Goal: Information Seeking & Learning: Check status

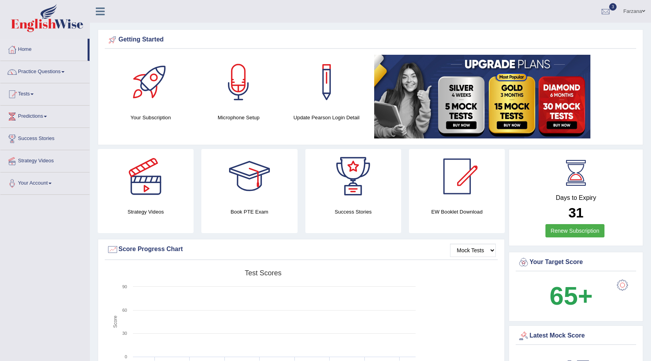
click at [59, 70] on link "Practice Questions" at bounding box center [44, 71] width 89 height 20
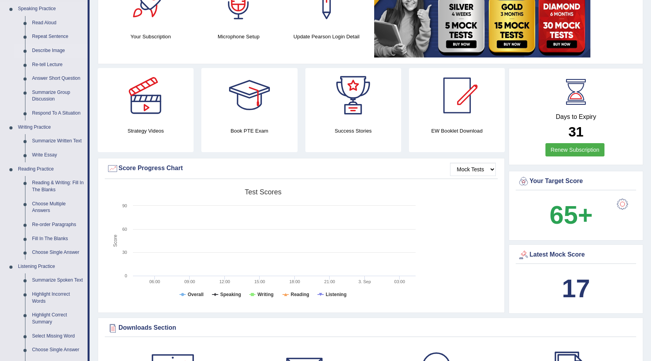
scroll to position [196, 0]
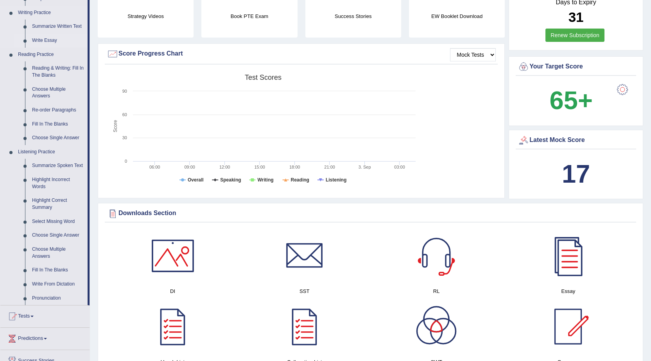
click at [47, 38] on link "Write Essay" at bounding box center [58, 41] width 59 height 14
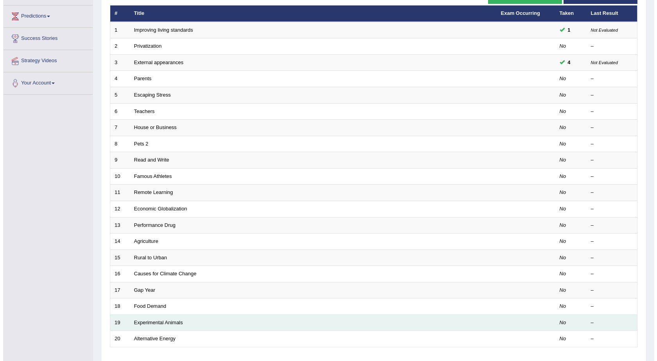
scroll to position [40, 0]
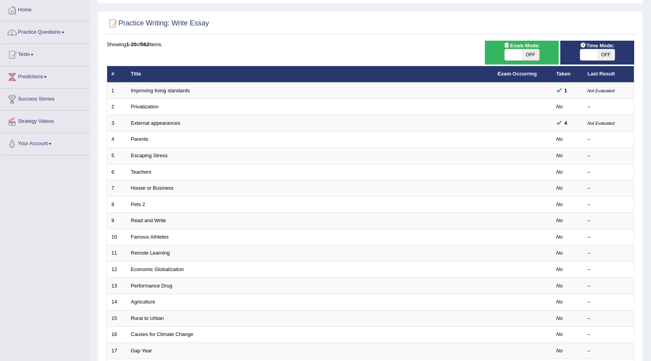
click at [523, 53] on span "OFF" at bounding box center [530, 54] width 17 height 11
checkbox input "true"
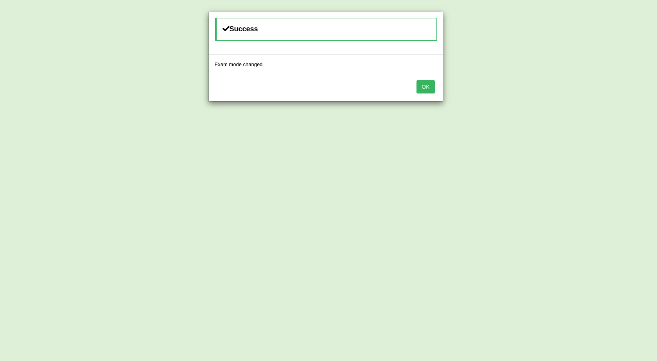
click at [434, 83] on button "OK" at bounding box center [426, 86] width 18 height 13
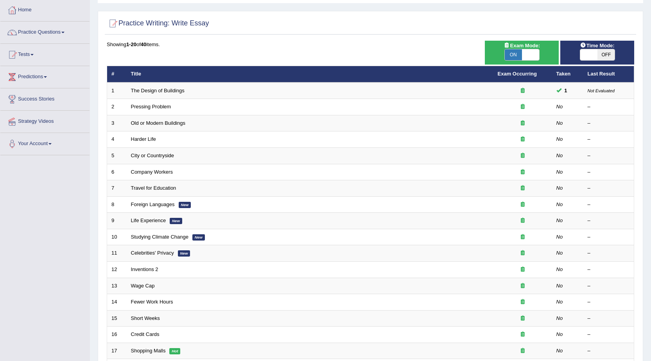
click at [523, 56] on span at bounding box center [530, 54] width 17 height 11
checkbox input "false"
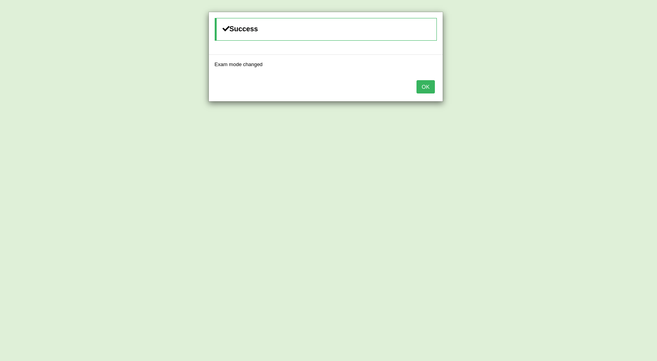
click at [416, 86] on div "OK" at bounding box center [326, 87] width 234 height 27
click at [426, 84] on button "OK" at bounding box center [426, 86] width 18 height 13
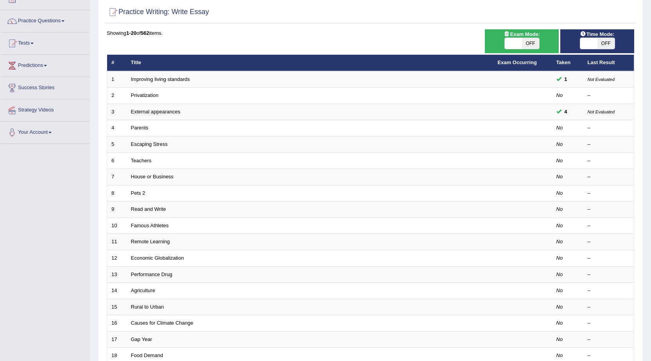
scroll to position [40, 0]
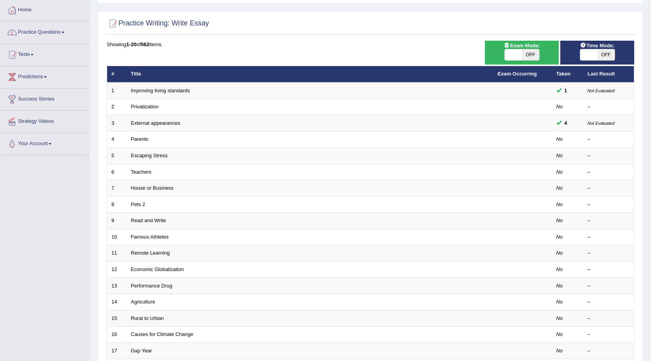
click at [344, 51] on div "Showing 1-20 of 562 items. # Title Exam Occurring Taken Last Result 1 Improving…" at bounding box center [371, 244] width 528 height 406
drag, startPoint x: 360, startPoint y: 48, endPoint x: 315, endPoint y: 54, distance: 45.4
drag, startPoint x: 315, startPoint y: 54, endPoint x: 438, endPoint y: 33, distance: 124.9
click at [438, 33] on div "Practice Writing: Write Essay" at bounding box center [371, 25] width 532 height 20
click at [48, 34] on link "Practice Questions" at bounding box center [44, 32] width 89 height 20
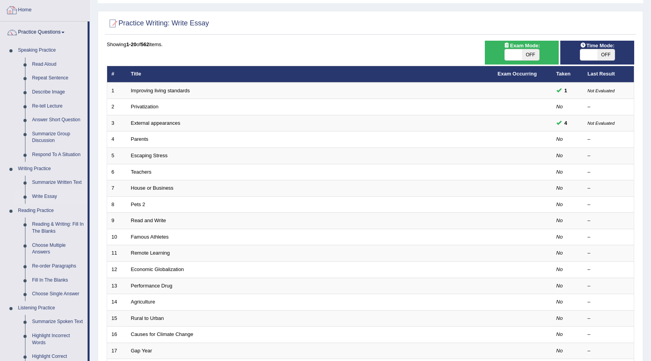
click at [51, 29] on link "Practice Questions" at bounding box center [43, 32] width 87 height 20
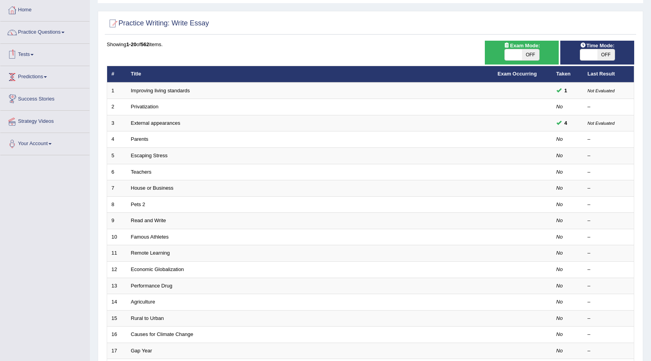
click at [40, 58] on link "Tests" at bounding box center [44, 54] width 89 height 20
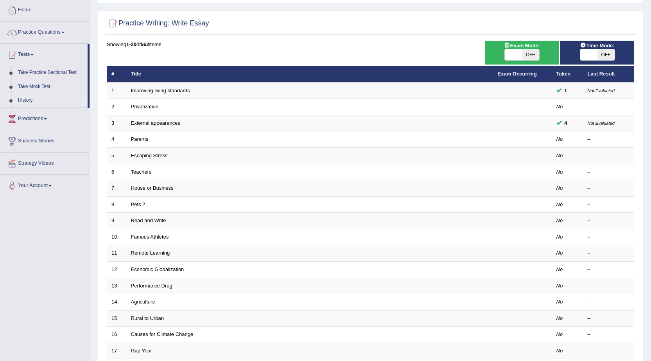
click at [40, 97] on link "History" at bounding box center [50, 100] width 73 height 14
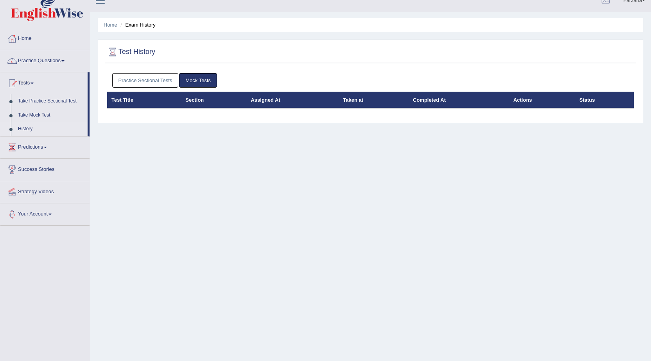
scroll to position [11, 0]
drag, startPoint x: 448, startPoint y: 95, endPoint x: 420, endPoint y: 109, distance: 31.3
click at [420, 109] on table "Test Title Section Assigned At Taken at Completed At Actions Status" at bounding box center [371, 100] width 528 height 17
click at [465, 67] on div "Test History Practice Sectional Tests Mock Tests Test Title Section Assigned At…" at bounding box center [371, 82] width 546 height 84
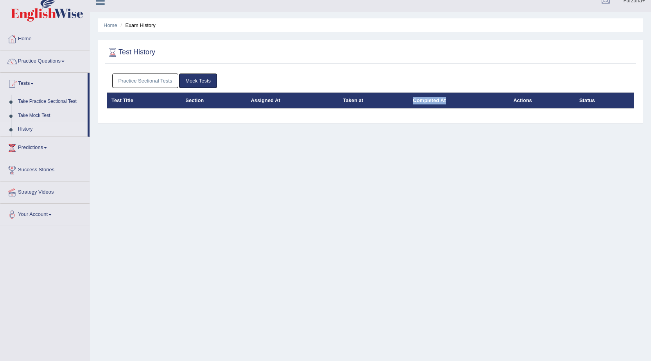
drag, startPoint x: 465, startPoint y: 97, endPoint x: 402, endPoint y: 108, distance: 63.8
click at [402, 108] on tr "Test Title Section Assigned At Taken at Completed At Actions Status" at bounding box center [370, 100] width 527 height 16
drag, startPoint x: 542, startPoint y: 90, endPoint x: 510, endPoint y: 109, distance: 36.6
click at [510, 109] on div "Practice Sectional Tests Mock Tests Test Title Section Assigned At Taken at Com…" at bounding box center [371, 95] width 532 height 50
drag, startPoint x: 643, startPoint y: 102, endPoint x: 107, endPoint y: 106, distance: 535.8
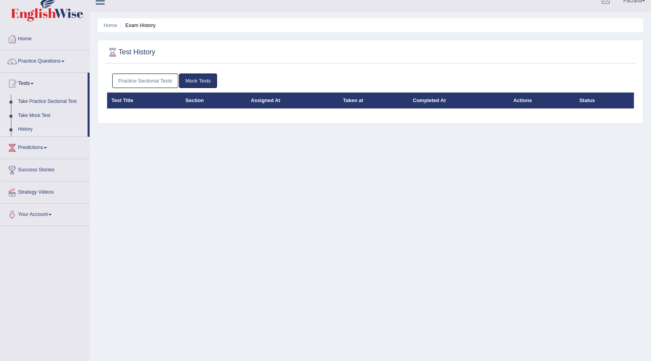
click at [106, 105] on div "Home Exam History Test History Practice Sectional Tests Mock Tests Test Title S…" at bounding box center [370, 184] width 561 height 391
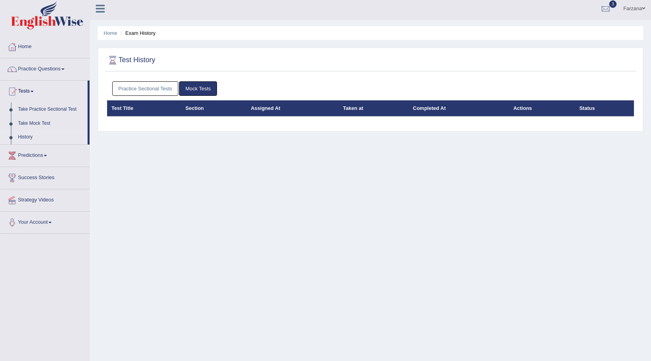
scroll to position [50, 0]
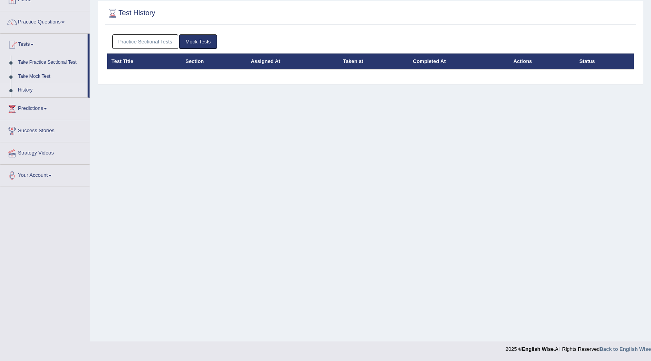
drag, startPoint x: 643, startPoint y: 153, endPoint x: 644, endPoint y: 158, distance: 5.6
click at [644, 158] on div "Home Exam History Test History Practice Sectional Tests Mock Tests Test Title S…" at bounding box center [370, 145] width 561 height 391
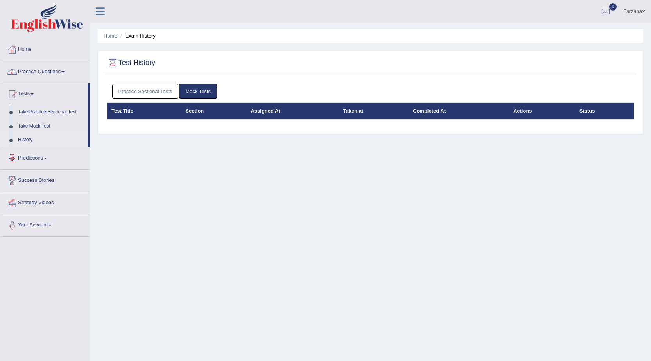
click at [165, 89] on link "Practice Sectional Tests" at bounding box center [145, 91] width 66 height 14
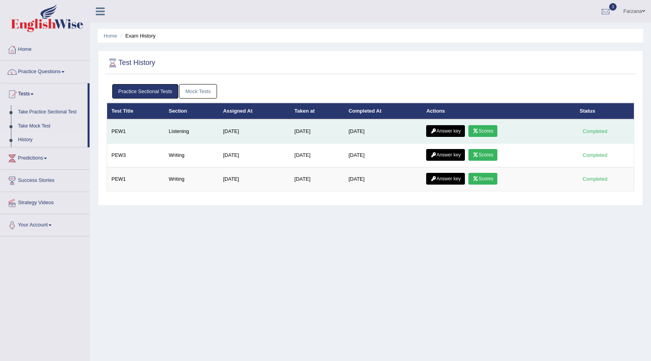
click at [442, 127] on link "Answer key" at bounding box center [445, 131] width 39 height 12
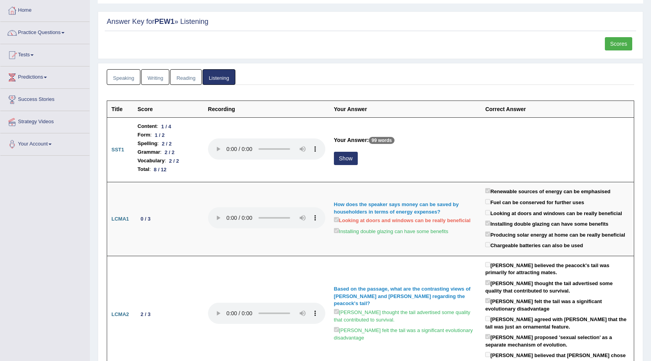
click at [162, 77] on link "Writing" at bounding box center [155, 77] width 28 height 16
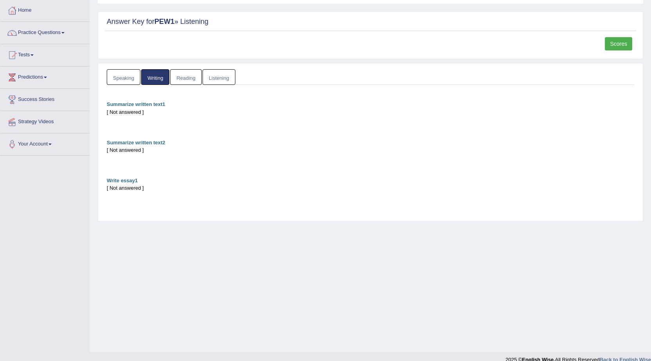
click at [194, 79] on link "Reading" at bounding box center [185, 77] width 31 height 16
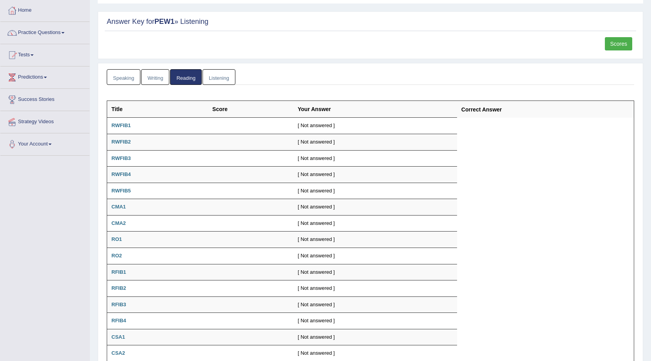
click at [215, 79] on link "Listening" at bounding box center [219, 77] width 33 height 16
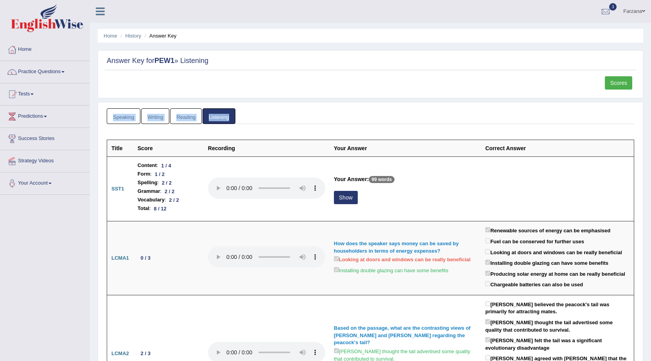
drag, startPoint x: 147, startPoint y: 105, endPoint x: 163, endPoint y: 113, distance: 18.2
click at [171, 117] on link "Reading" at bounding box center [185, 116] width 31 height 16
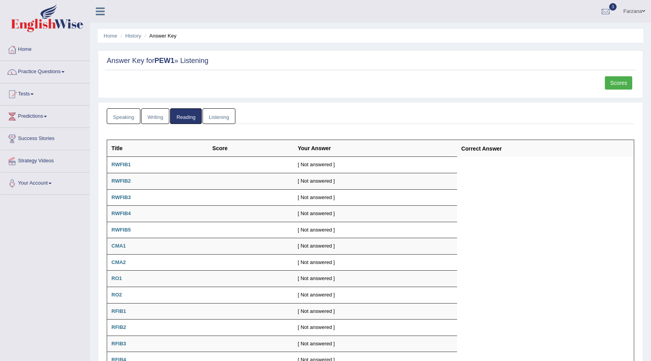
click at [167, 113] on link "Writing" at bounding box center [155, 116] width 28 height 16
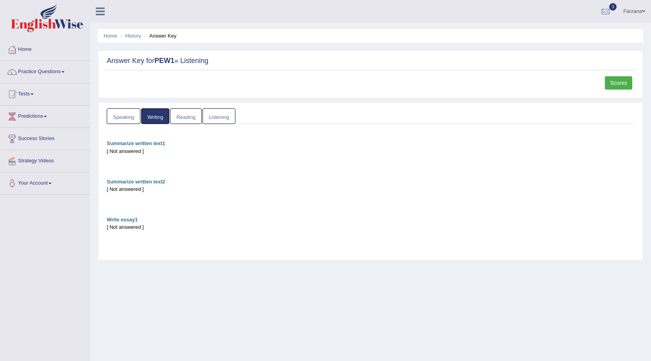
click at [133, 114] on link "Speaking" at bounding box center [124, 116] width 34 height 16
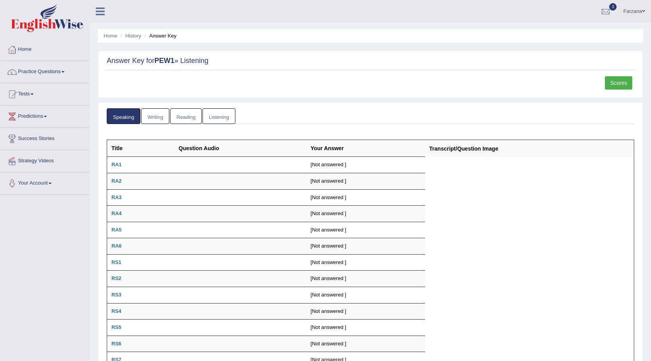
click at [211, 115] on link "Listening" at bounding box center [219, 116] width 33 height 16
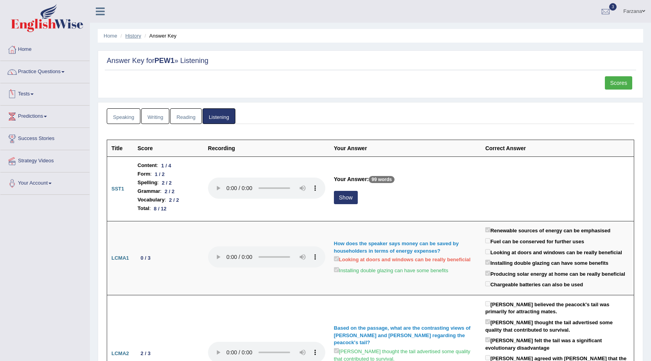
click at [138, 36] on link "History" at bounding box center [134, 36] width 16 height 6
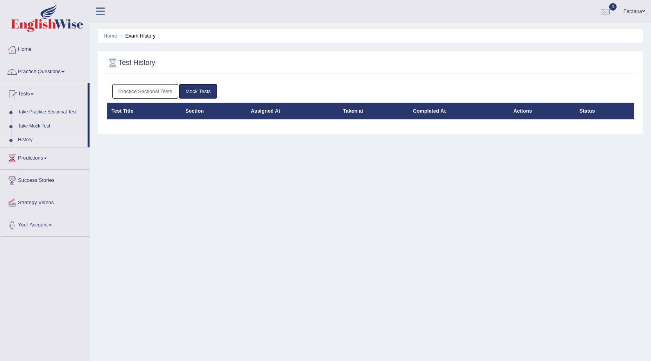
click at [156, 96] on link "Practice Sectional Tests" at bounding box center [145, 91] width 66 height 14
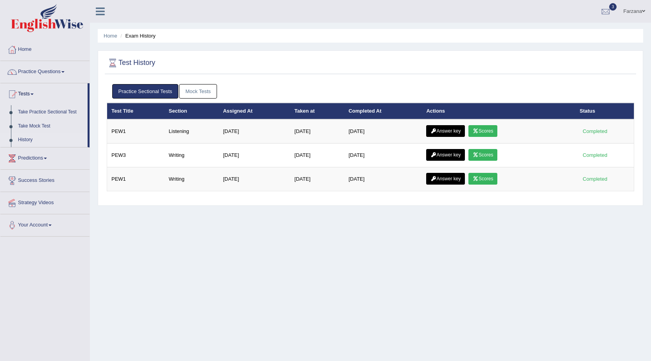
drag, startPoint x: 343, startPoint y: 249, endPoint x: 333, endPoint y: 258, distance: 13.0
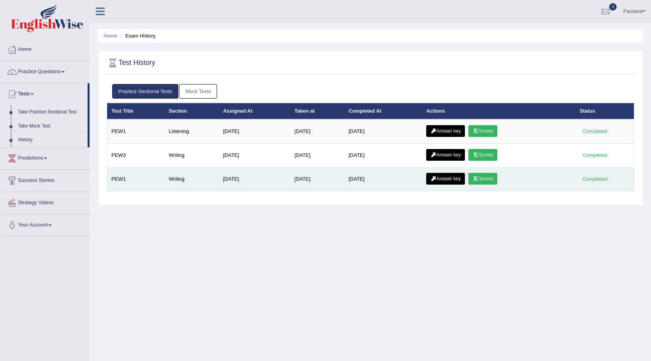
drag, startPoint x: 332, startPoint y: 262, endPoint x: 290, endPoint y: 185, distance: 88.1
click at [290, 185] on td "[DATE]" at bounding box center [317, 179] width 54 height 24
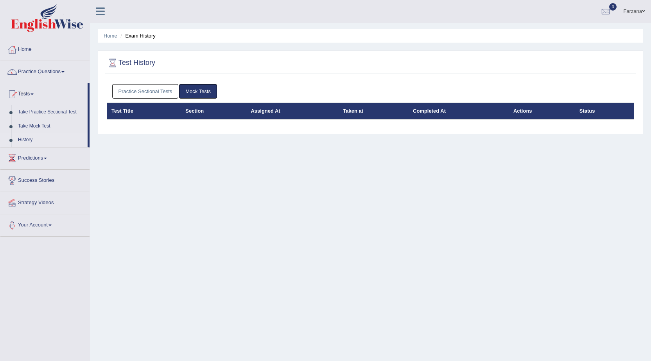
click at [160, 87] on link "Practice Sectional Tests" at bounding box center [145, 91] width 66 height 14
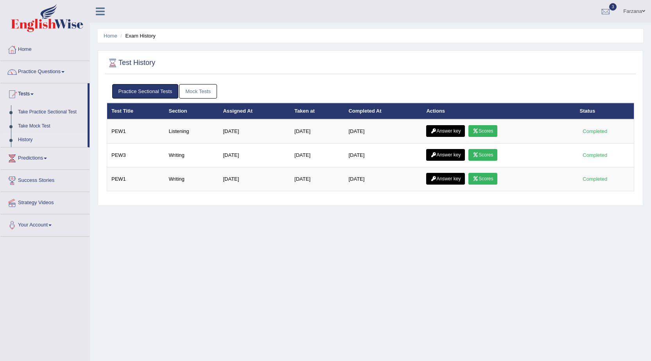
drag, startPoint x: 393, startPoint y: 65, endPoint x: 388, endPoint y: 68, distance: 6.0
drag, startPoint x: 388, startPoint y: 68, endPoint x: 378, endPoint y: 94, distance: 28.2
drag, startPoint x: 378, startPoint y: 94, endPoint x: 576, endPoint y: 59, distance: 200.6
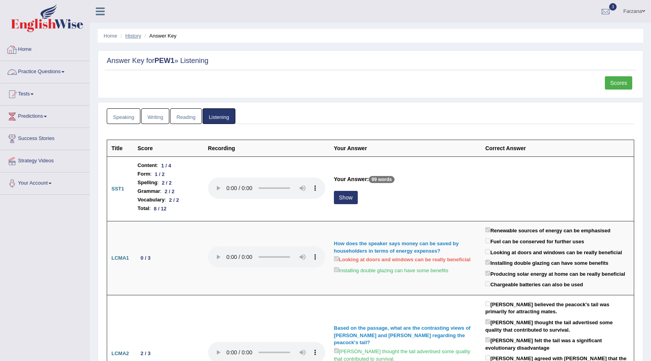
click at [137, 36] on link "History" at bounding box center [134, 36] width 16 height 6
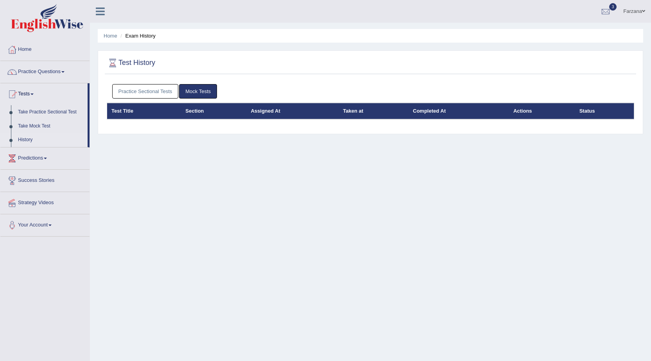
click at [159, 87] on link "Practice Sectional Tests" at bounding box center [145, 91] width 66 height 14
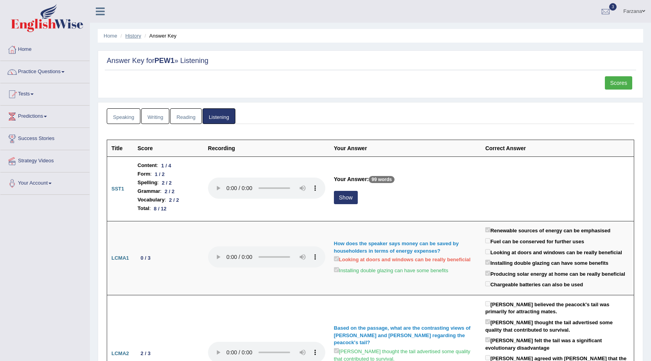
click at [129, 35] on link "History" at bounding box center [134, 36] width 16 height 6
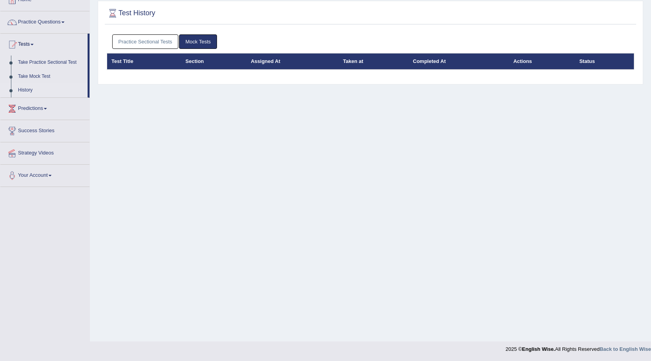
click at [137, 43] on link "Practice Sectional Tests" at bounding box center [145, 41] width 66 height 14
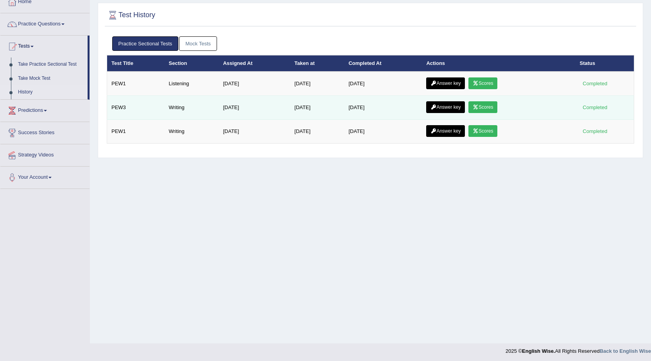
scroll to position [50, 0]
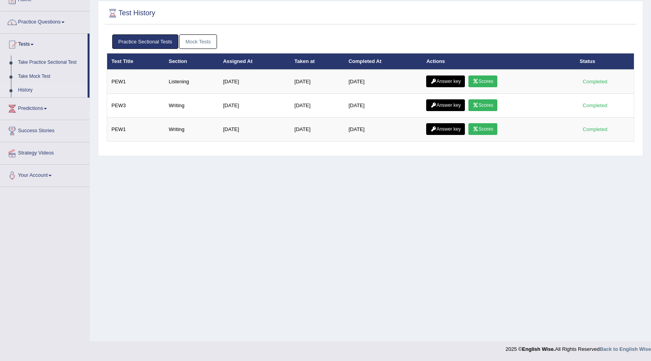
click at [73, 25] on link "Practice Questions" at bounding box center [44, 21] width 89 height 20
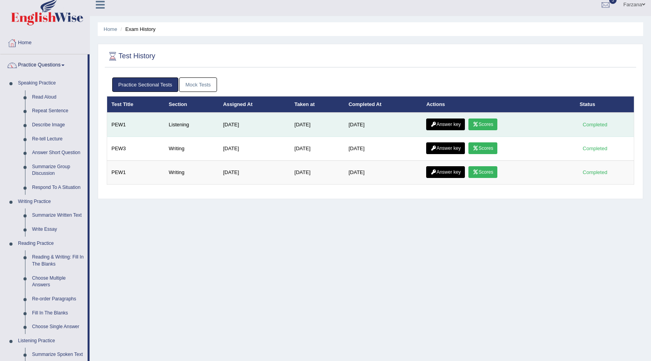
scroll to position [0, 0]
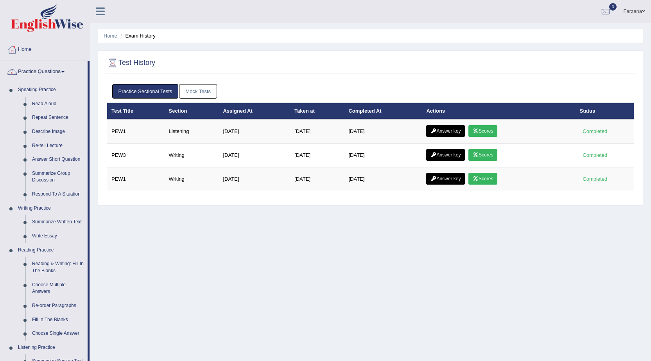
drag, startPoint x: 154, startPoint y: 98, endPoint x: 421, endPoint y: 93, distance: 266.8
click at [421, 93] on ul "Practice Sectional Tests Mock Tests" at bounding box center [370, 91] width 517 height 14
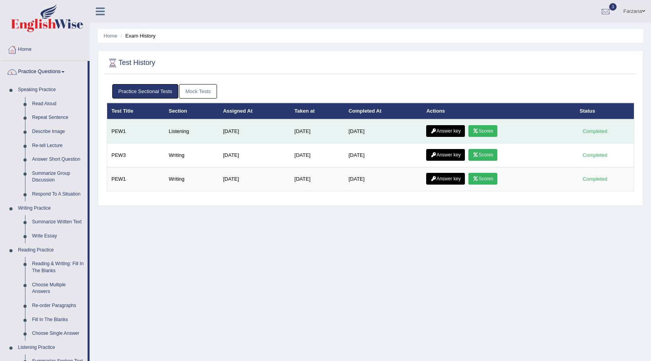
click at [490, 132] on link "Scores" at bounding box center [483, 131] width 29 height 12
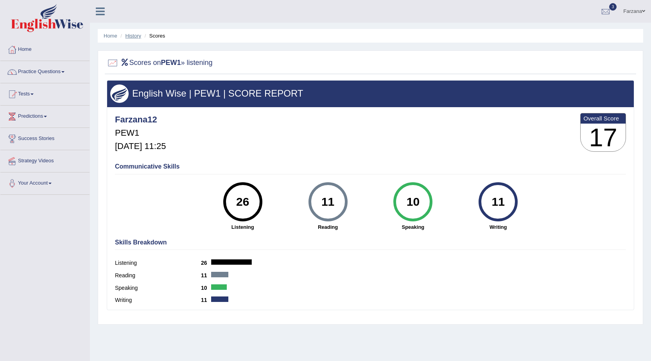
click at [138, 37] on link "History" at bounding box center [134, 36] width 16 height 6
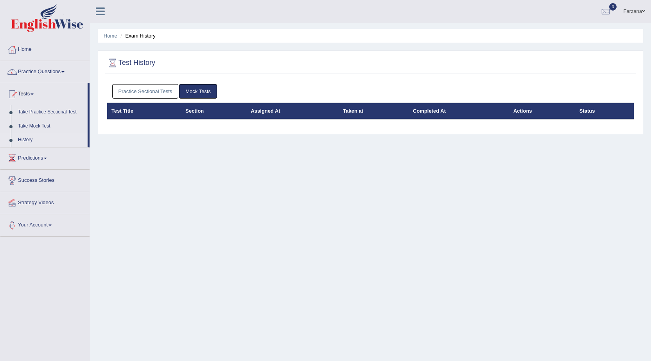
click at [155, 93] on link "Practice Sectional Tests" at bounding box center [145, 91] width 66 height 14
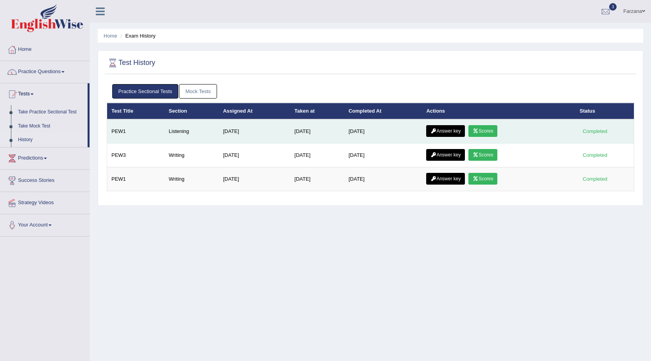
click at [461, 131] on link "Answer key" at bounding box center [445, 131] width 39 height 12
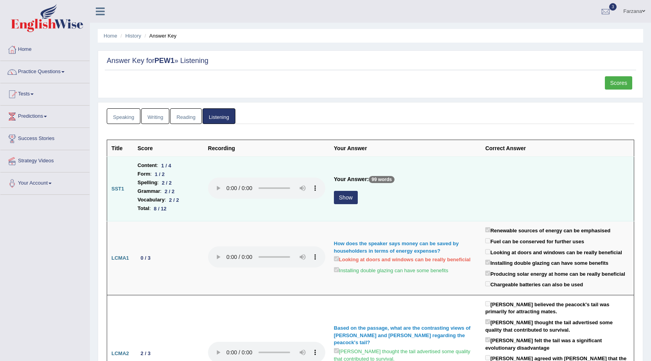
click at [348, 194] on button "Show" at bounding box center [346, 197] width 24 height 13
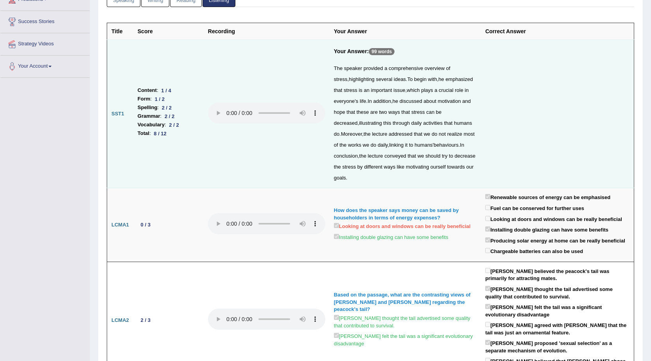
scroll to position [117, 0]
drag, startPoint x: 383, startPoint y: 49, endPoint x: 370, endPoint y: 53, distance: 13.4
click at [370, 53] on h5 "Your Answer: 99 words" at bounding box center [405, 53] width 143 height 11
click at [387, 75] on div "The speaker provided a comprehensive overview of stress , highlighting several …" at bounding box center [405, 123] width 143 height 120
drag, startPoint x: 163, startPoint y: 130, endPoint x: 154, endPoint y: 132, distance: 9.9
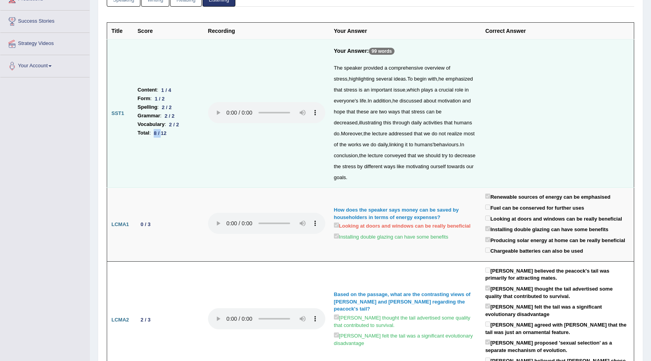
click at [154, 132] on div "8 / 12" at bounding box center [160, 133] width 19 height 8
click at [168, 134] on div "8 / 12" at bounding box center [160, 133] width 19 height 8
click at [374, 51] on p "99 words" at bounding box center [382, 51] width 26 height 7
drag, startPoint x: 381, startPoint y: 51, endPoint x: 364, endPoint y: 52, distance: 17.2
click at [364, 52] on h5 "Your Answer: 99 words" at bounding box center [405, 53] width 143 height 11
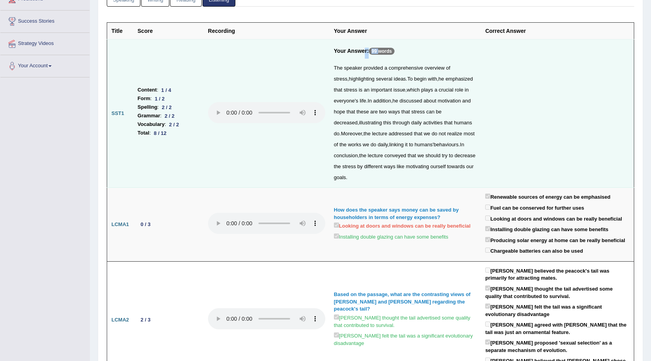
click at [399, 56] on h5 "Your Answer: 99 words" at bounding box center [405, 53] width 143 height 11
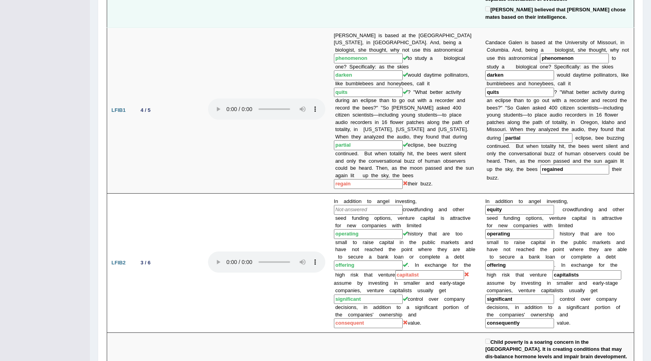
scroll to position [469, 0]
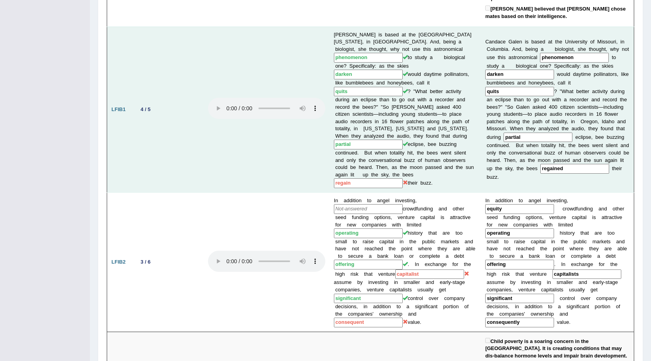
click at [358, 178] on input "regain" at bounding box center [368, 183] width 69 height 10
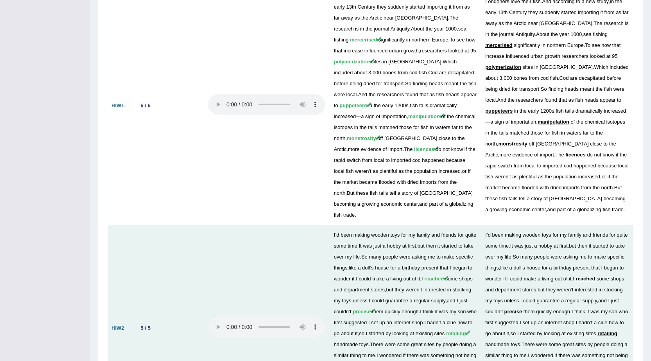
scroll to position [1511, 0]
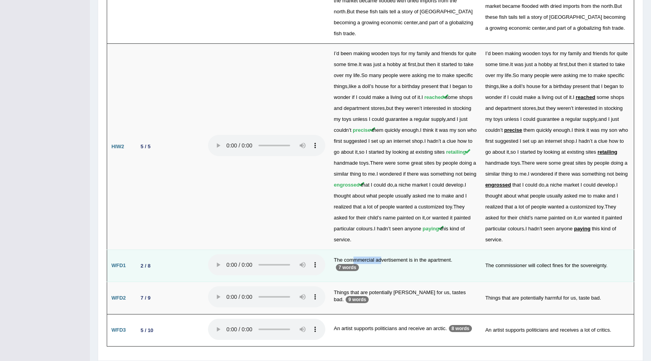
drag, startPoint x: 353, startPoint y: 234, endPoint x: 420, endPoint y: 238, distance: 67.0
click at [383, 250] on td "The commmercial advertisement is in the apartment. 7 words" at bounding box center [405, 266] width 151 height 32
drag, startPoint x: 535, startPoint y: 239, endPoint x: 551, endPoint y: 239, distance: 16.0
click at [551, 250] on td "The commissioner will collect fines for the sovereignty." at bounding box center [557, 266] width 153 height 32
click at [553, 250] on td "The commissioner will collect fines for the sovereignty." at bounding box center [557, 266] width 153 height 32
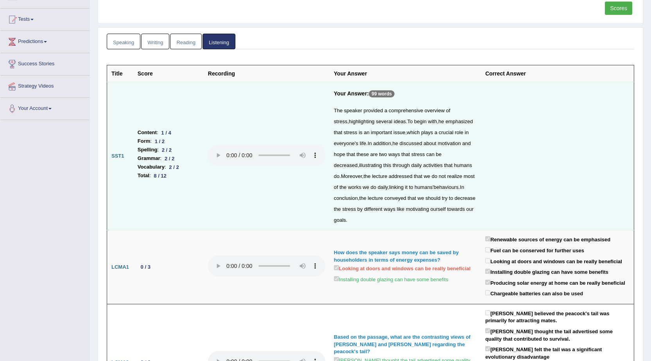
scroll to position [0, 0]
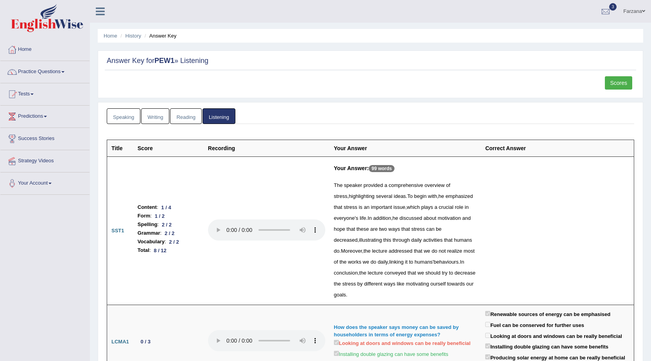
drag, startPoint x: 165, startPoint y: 116, endPoint x: 160, endPoint y: 118, distance: 6.0
click at [160, 118] on link "Writing" at bounding box center [155, 116] width 28 height 16
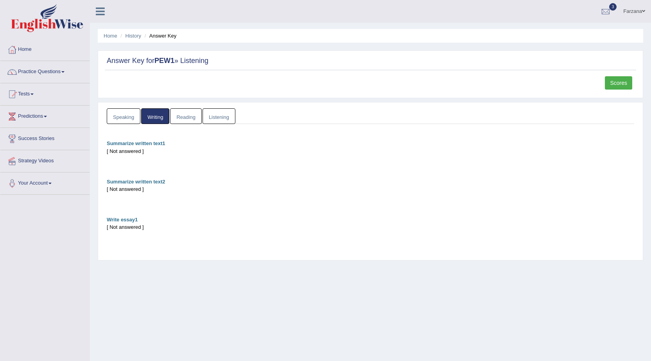
drag, startPoint x: 138, startPoint y: 37, endPoint x: 147, endPoint y: 41, distance: 9.7
click at [139, 37] on link "History" at bounding box center [134, 36] width 16 height 6
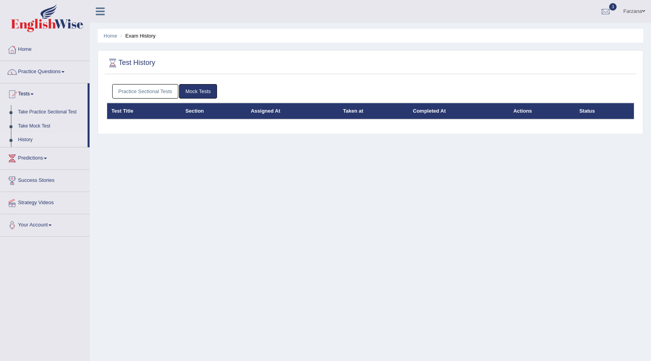
click at [131, 96] on link "Practice Sectional Tests" at bounding box center [145, 91] width 66 height 14
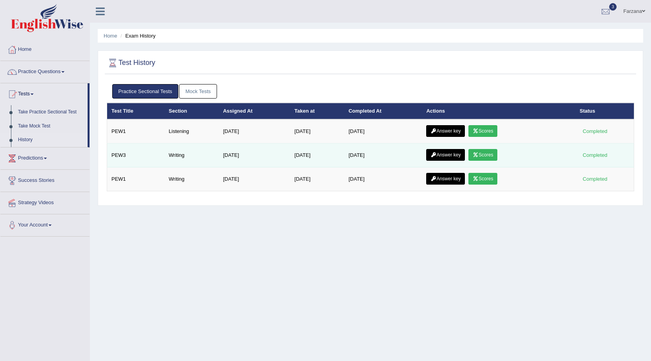
click at [497, 156] on link "Scores" at bounding box center [483, 155] width 29 height 12
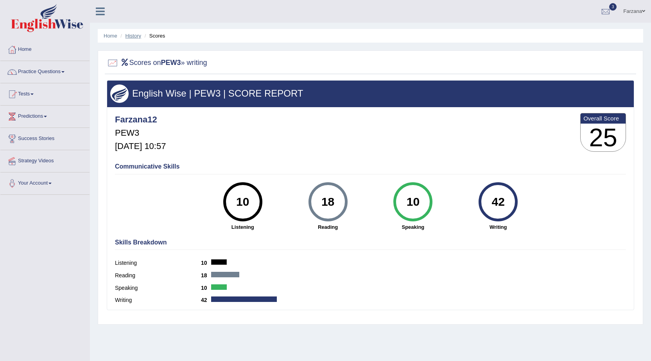
click at [138, 33] on link "History" at bounding box center [134, 36] width 16 height 6
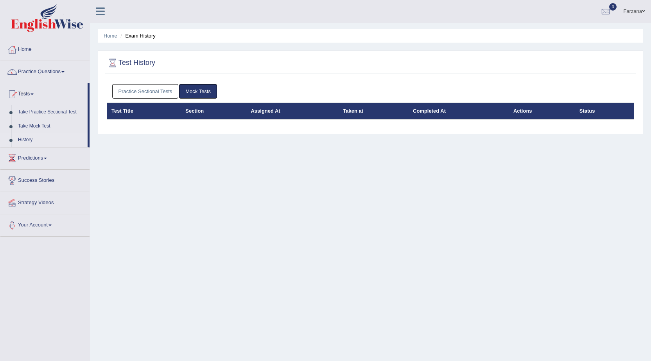
click at [177, 89] on link "Practice Sectional Tests" at bounding box center [145, 91] width 66 height 14
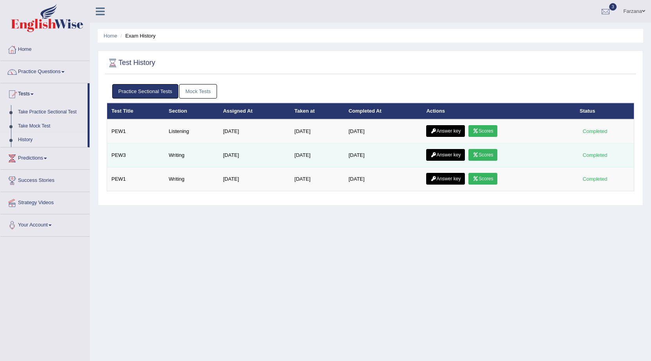
click at [453, 155] on link "Answer key" at bounding box center [445, 155] width 39 height 12
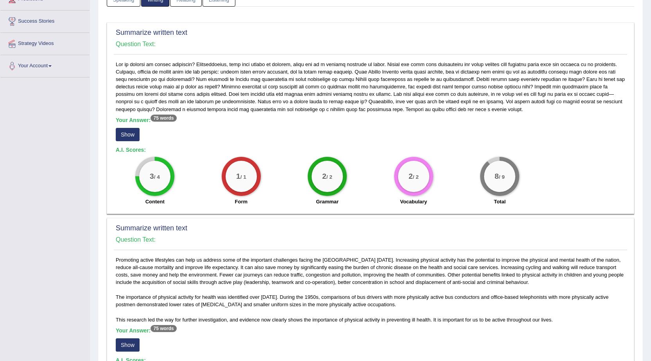
click at [129, 133] on button "Show" at bounding box center [128, 134] width 24 height 13
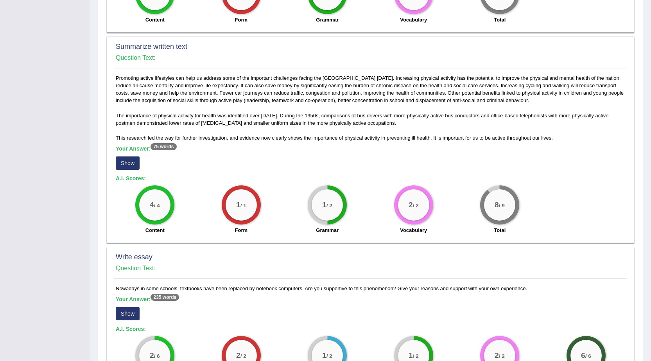
scroll to position [313, 0]
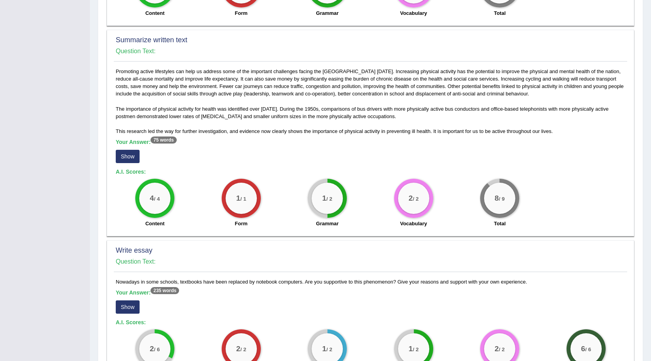
click at [127, 153] on button "Show" at bounding box center [128, 156] width 24 height 13
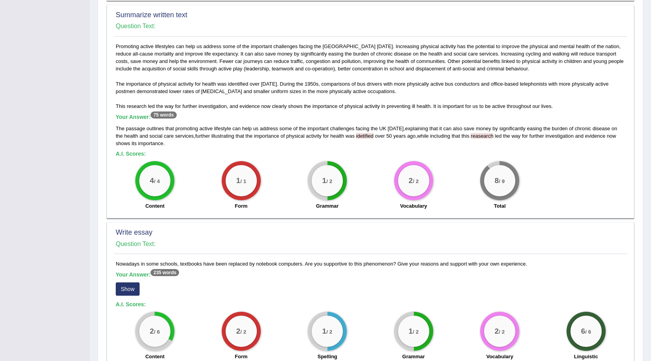
scroll to position [352, 0]
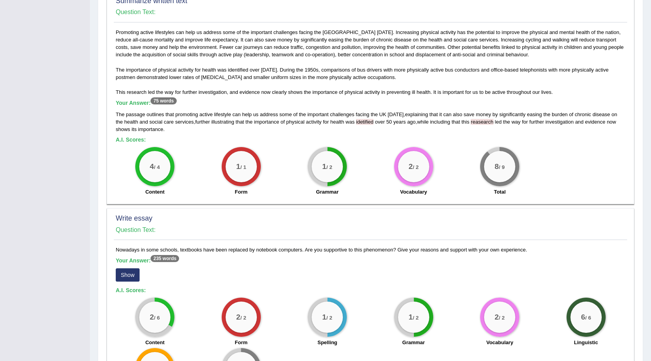
click at [348, 122] on div "The passage outlines that promoting active lifestyle can help us address some o…" at bounding box center [371, 122] width 510 height 22
drag, startPoint x: 348, startPoint y: 122, endPoint x: 356, endPoint y: 123, distance: 7.1
click at [353, 123] on div "The passage outlines that promoting active lifestyle can help us address some o…" at bounding box center [371, 122] width 510 height 22
drag, startPoint x: 469, startPoint y: 126, endPoint x: 475, endPoint y: 125, distance: 6.0
click at [475, 125] on div "The passage outlines that promoting active lifestyle can help us address some o…" at bounding box center [371, 122] width 510 height 22
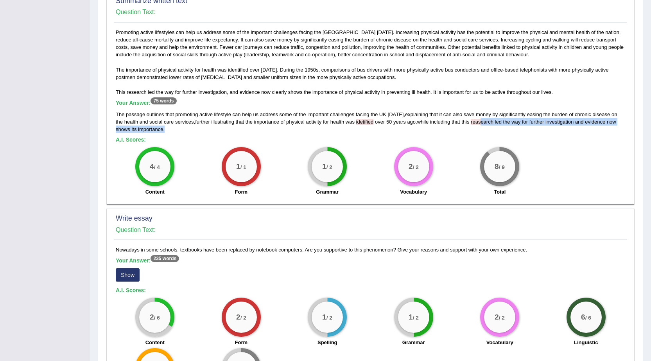
click at [468, 128] on div "The passage outlines that promoting active lifestyle can help us address some o…" at bounding box center [371, 122] width 510 height 22
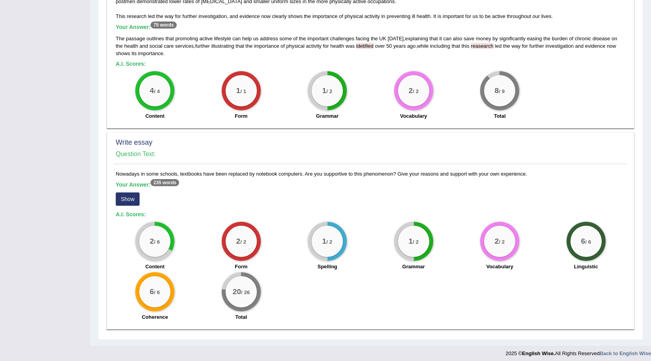
scroll to position [432, 0]
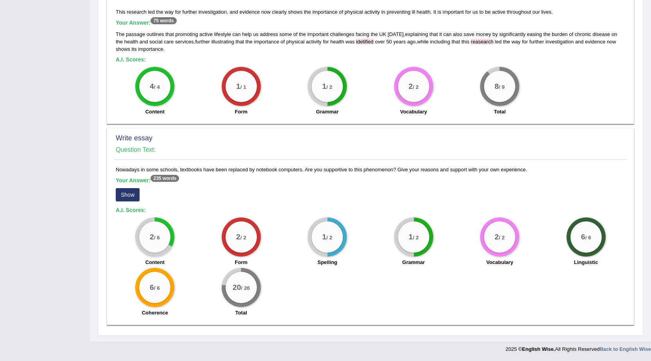
click at [136, 192] on button "Show" at bounding box center [128, 194] width 24 height 13
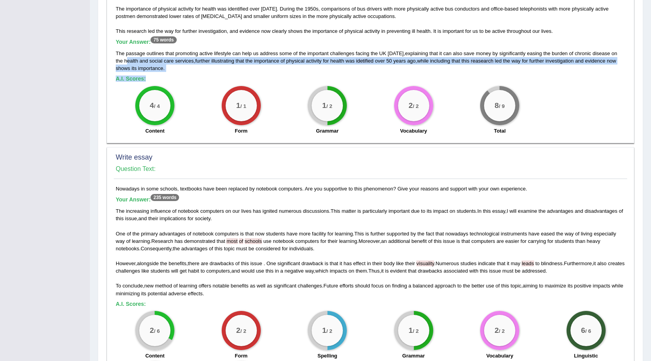
drag, startPoint x: 176, startPoint y: 72, endPoint x: 120, endPoint y: 58, distance: 58.5
click at [120, 58] on div "Promoting active lifestyles can help us address some of the important challenge…" at bounding box center [371, 53] width 514 height 171
click at [178, 59] on span "services" at bounding box center [184, 61] width 19 height 6
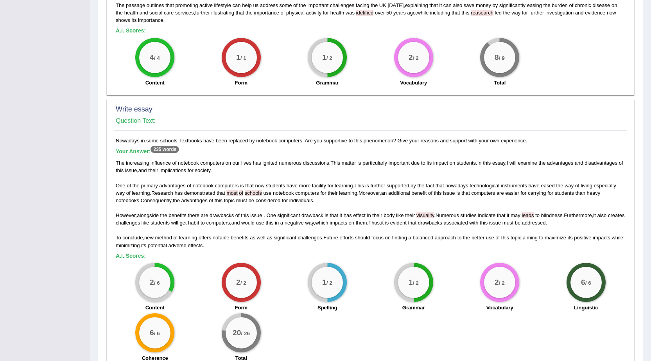
scroll to position [507, 0]
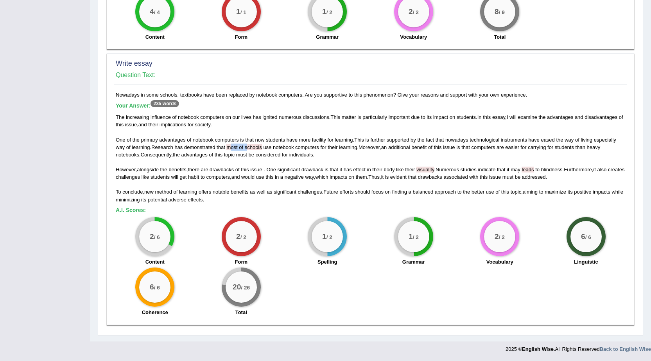
drag, startPoint x: 233, startPoint y: 145, endPoint x: 250, endPoint y: 149, distance: 17.4
click at [250, 149] on div "The increasing influence of notebook computers on our lives has ignited numerou…" at bounding box center [371, 158] width 510 height 90
click at [254, 154] on span "be" at bounding box center [251, 155] width 5 height 6
drag, startPoint x: 436, startPoint y: 144, endPoint x: 399, endPoint y: 144, distance: 37.9
click at [399, 144] on div "The increasing influence of notebook computers on our lives has ignited numerou…" at bounding box center [371, 158] width 510 height 90
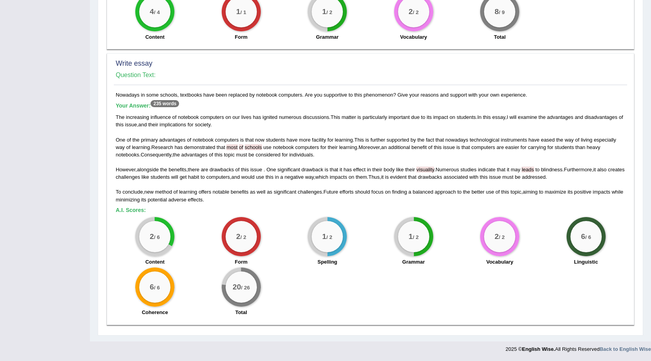
click at [375, 161] on div "The increasing influence of notebook computers on our lives has ignited numerou…" at bounding box center [371, 158] width 510 height 90
drag, startPoint x: 259, startPoint y: 98, endPoint x: 357, endPoint y: 85, distance: 98.6
click at [357, 85] on div "Write essay Question Text: Nowadays in some schools, textbooks have been replac…" at bounding box center [371, 189] width 528 height 272
click at [344, 92] on div "Nowadays in some schools, textbooks have been replaced by notebook computers. A…" at bounding box center [371, 205] width 514 height 229
click at [155, 237] on small "/ 6" at bounding box center [157, 237] width 6 height 6
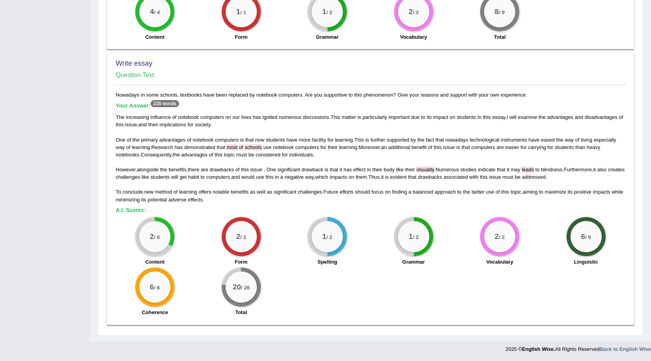
drag, startPoint x: 162, startPoint y: 238, endPoint x: 140, endPoint y: 240, distance: 22.0
click at [140, 240] on div "2 / 6" at bounding box center [154, 236] width 31 height 31
drag, startPoint x: 305, startPoint y: 237, endPoint x: 462, endPoint y: 230, distance: 156.6
click at [462, 230] on div "2 / 6 Content 2 / 2 Form 1 / 2 Spelling 1 / 2 Grammar 2 / 2 Vocabulary 6 / 6 Li…" at bounding box center [370, 267] width 517 height 101
click at [256, 291] on div "20 / 26" at bounding box center [241, 286] width 31 height 31
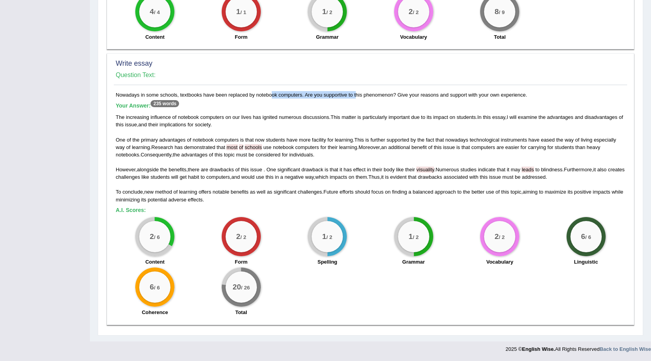
drag, startPoint x: 253, startPoint y: 96, endPoint x: 339, endPoint y: 97, distance: 86.1
click at [339, 97] on div "Nowadays in some schools, textbooks have been replaced by notebook computers. A…" at bounding box center [371, 205] width 514 height 229
click at [161, 246] on div "2 / 6" at bounding box center [154, 236] width 31 height 31
drag, startPoint x: 309, startPoint y: 237, endPoint x: 424, endPoint y: 237, distance: 114.6
click at [424, 237] on div "2 / 6 Content 2 / 2 Form 1 / 2 Spelling 1 / 2 Grammar 2 / 2 Vocabulary 6 / 6 Li…" at bounding box center [370, 267] width 517 height 101
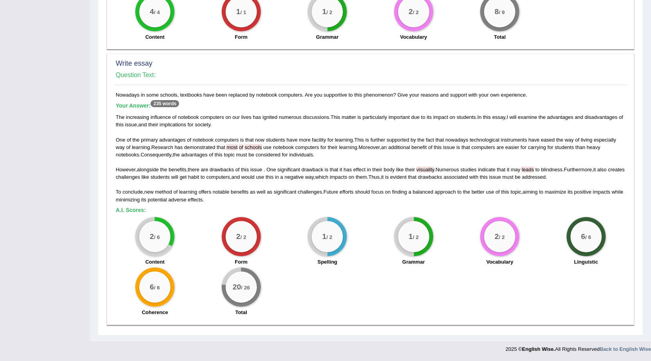
click at [375, 251] on div "1 / 2 Grammar" at bounding box center [414, 242] width 86 height 50
click at [377, 249] on div "1 / 2 Grammar" at bounding box center [414, 242] width 86 height 50
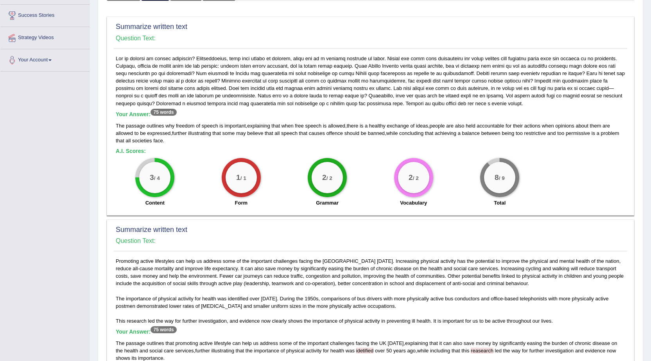
scroll to position [233, 0]
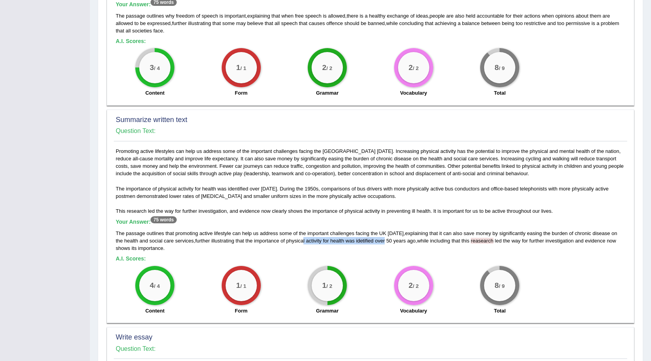
drag, startPoint x: 375, startPoint y: 239, endPoint x: 297, endPoint y: 239, distance: 77.8
click at [297, 239] on div "The passage outlines that promoting active lifestyle can help us address some o…" at bounding box center [371, 241] width 510 height 22
click at [286, 238] on span "physical" at bounding box center [295, 241] width 18 height 6
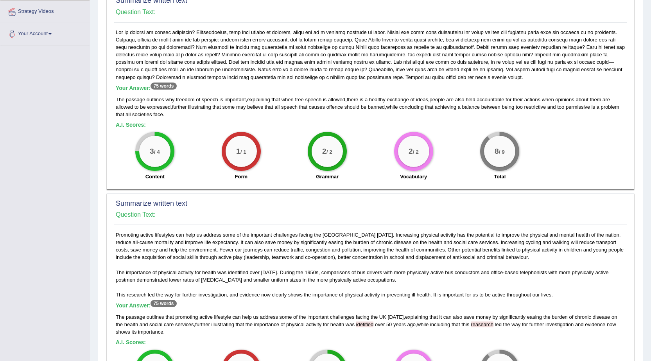
scroll to position [117, 0]
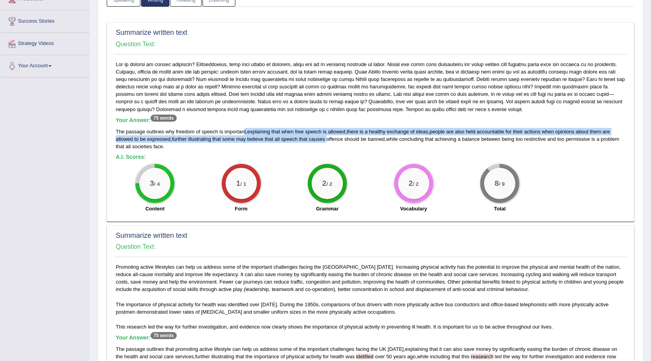
drag, startPoint x: 244, startPoint y: 133, endPoint x: 329, endPoint y: 137, distance: 84.9
click at [329, 137] on div "The passage outlines why freedom of speech is important , explaining that when …" at bounding box center [371, 139] width 510 height 22
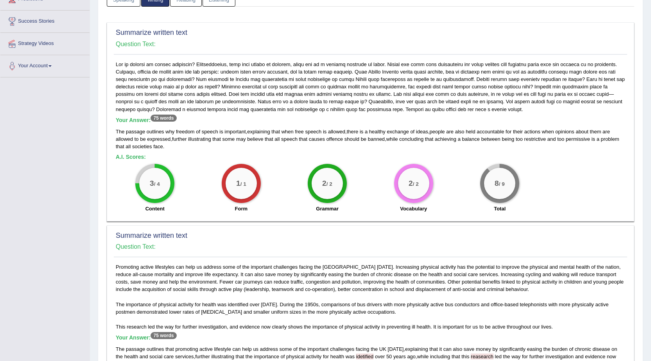
click at [355, 145] on div "The passage outlines why freedom of speech is important , explaining that when …" at bounding box center [371, 139] width 510 height 22
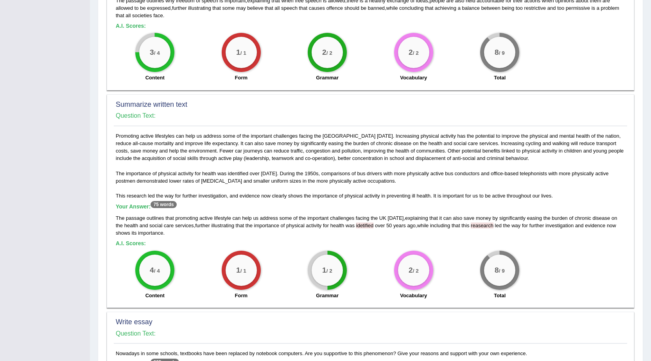
scroll to position [274, 0]
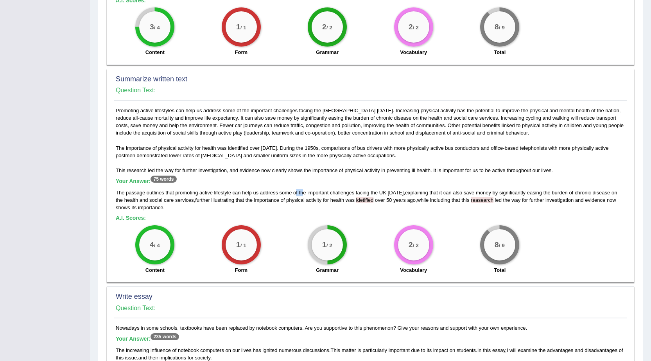
drag, startPoint x: 295, startPoint y: 189, endPoint x: 303, endPoint y: 191, distance: 8.5
click at [303, 191] on div "The passage outlines that promoting active lifestyle can help us address some o…" at bounding box center [371, 200] width 510 height 22
click at [344, 185] on div "Your Answer: 75 words The passage outlines that promoting active lifestyle can …" at bounding box center [371, 194] width 510 height 33
click at [360, 200] on span "idetified" at bounding box center [365, 200] width 18 height 6
click at [495, 198] on span "led" at bounding box center [498, 200] width 7 height 6
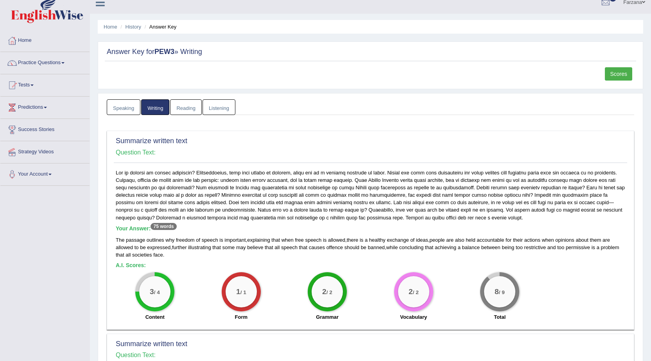
scroll to position [0, 0]
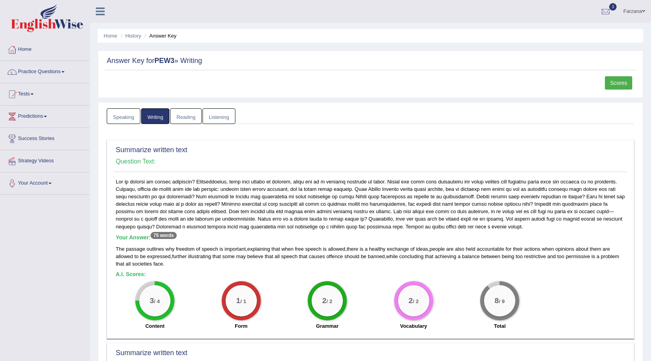
click at [648, 6] on link "Farzana" at bounding box center [635, 10] width 34 height 20
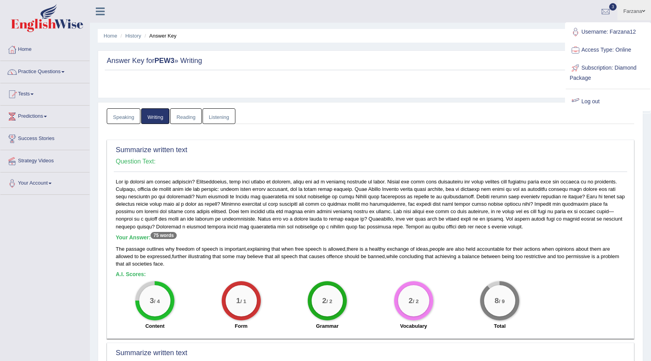
click at [593, 101] on link "Log out" at bounding box center [608, 102] width 84 height 18
